Goal: Browse casually

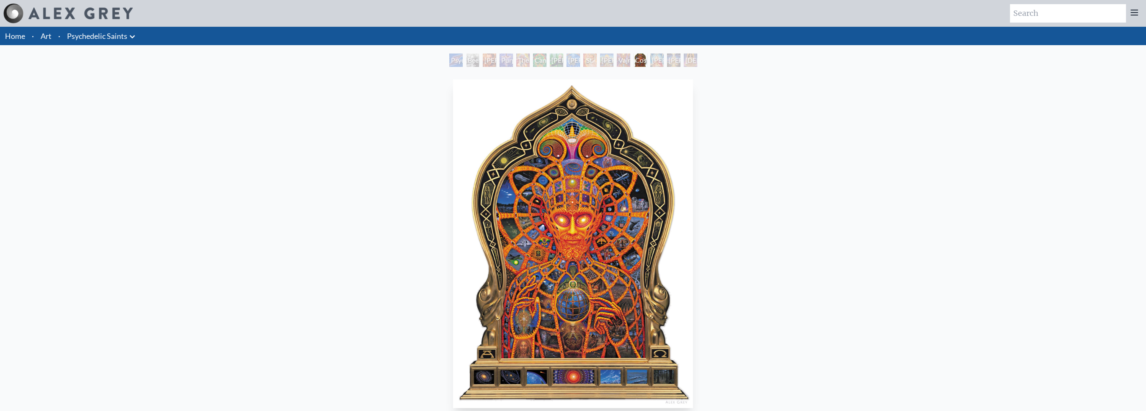
click at [571, 251] on img "12 / 15" at bounding box center [573, 244] width 240 height 329
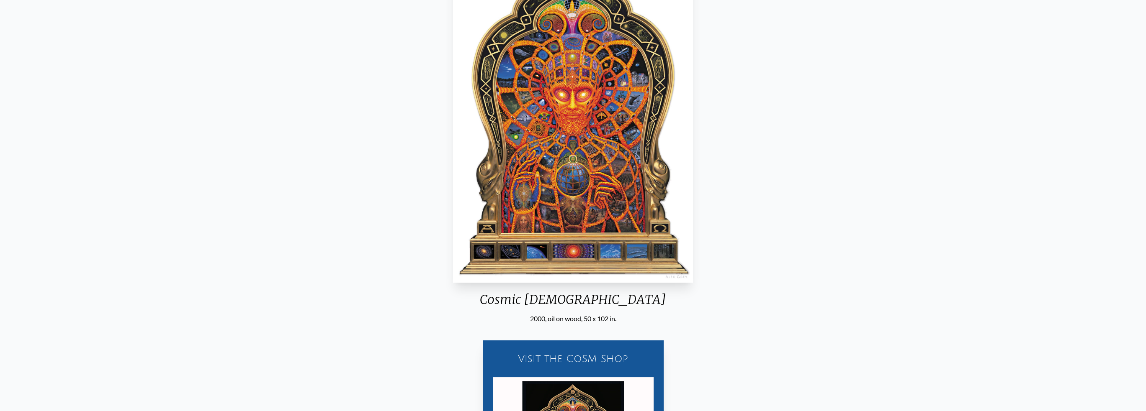
click at [590, 225] on img "12 / 15" at bounding box center [573, 118] width 240 height 329
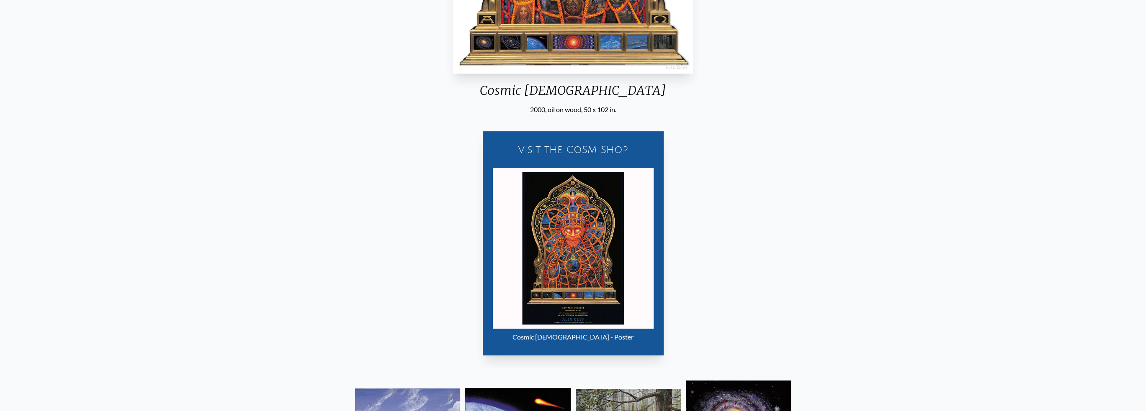
click at [589, 226] on img "12 / 15" at bounding box center [573, 248] width 161 height 161
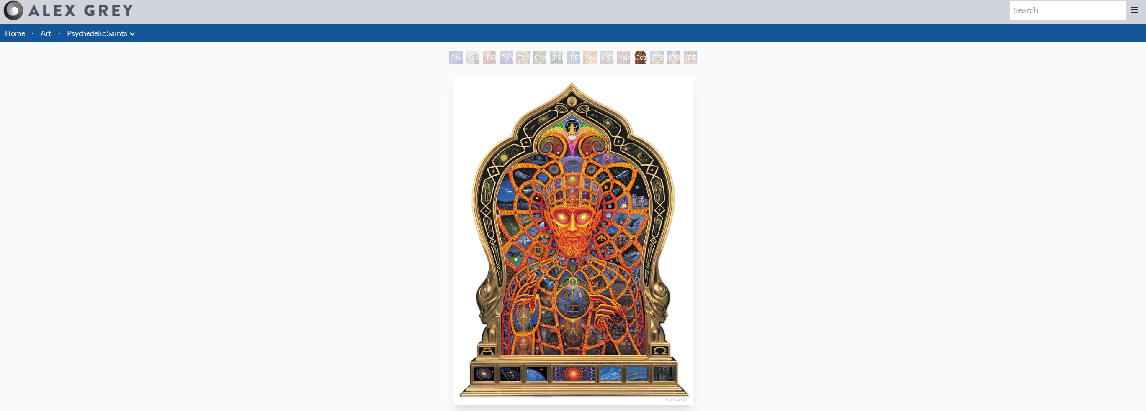
scroll to position [0, 0]
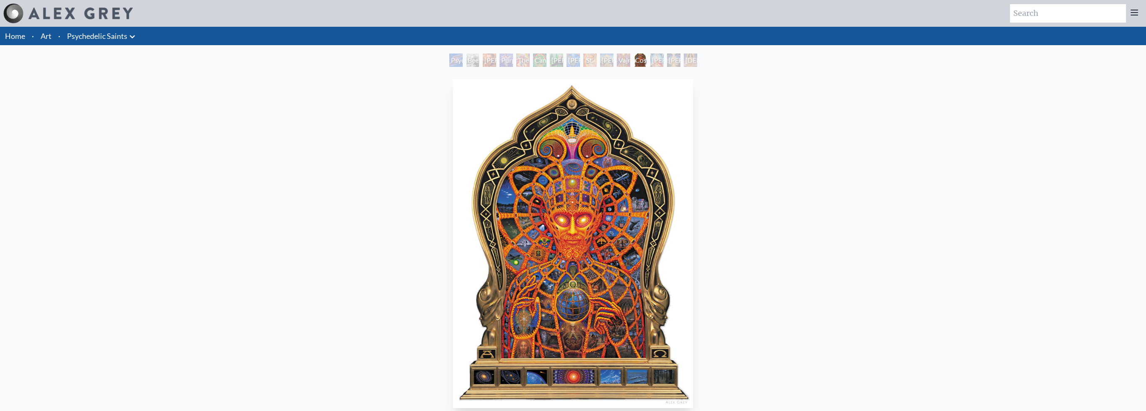
click at [612, 177] on img "12 / 15" at bounding box center [573, 244] width 240 height 329
click at [599, 213] on img "12 / 15" at bounding box center [573, 244] width 240 height 329
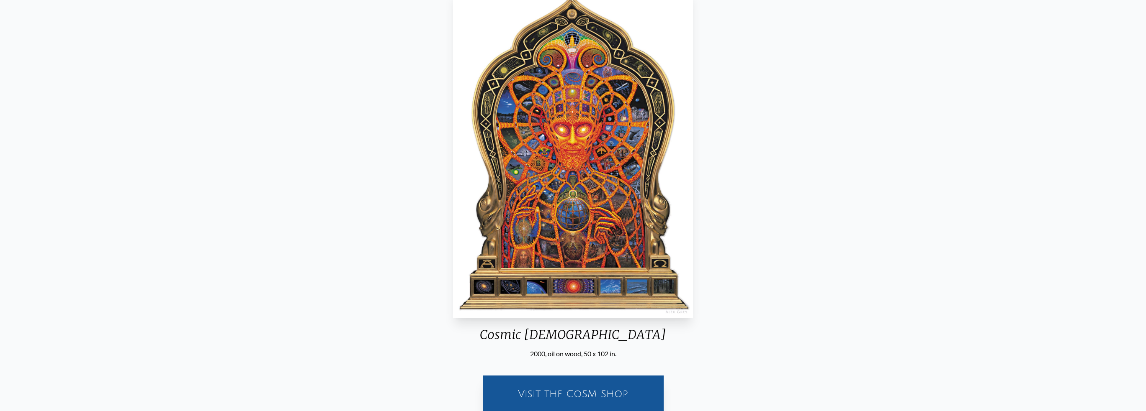
scroll to position [73, 0]
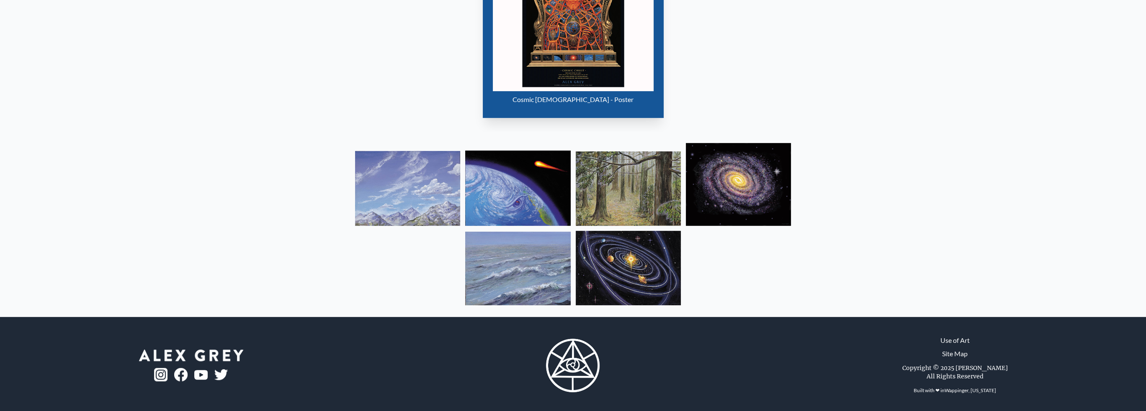
scroll to position [575, 0]
